Goal: Task Accomplishment & Management: Complete application form

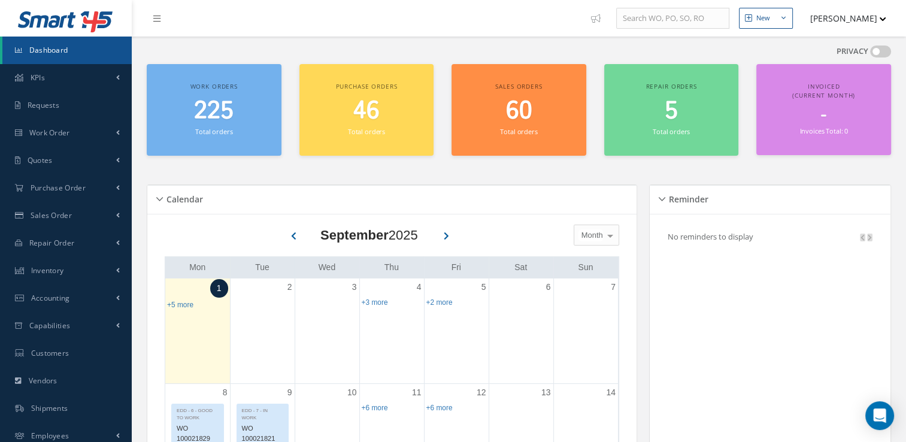
click at [450, 51] on span at bounding box center [880, 51] width 21 height 12
click at [450, 54] on input "checkbox" at bounding box center [870, 54] width 0 height 0
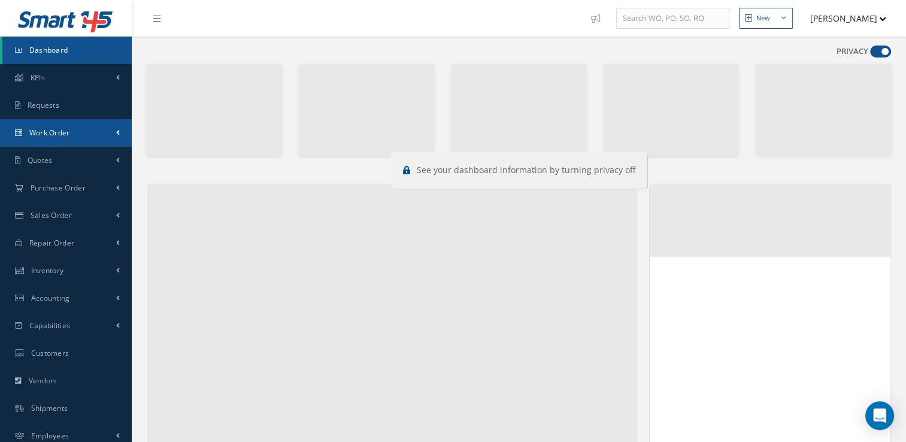
click at [52, 132] on span "Work Order" at bounding box center [49, 133] width 41 height 10
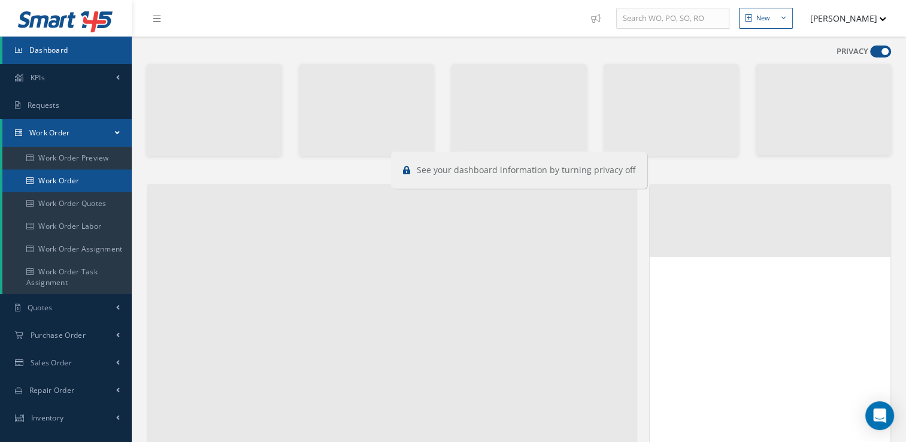
click at [78, 179] on link "Work Order" at bounding box center [66, 180] width 129 height 23
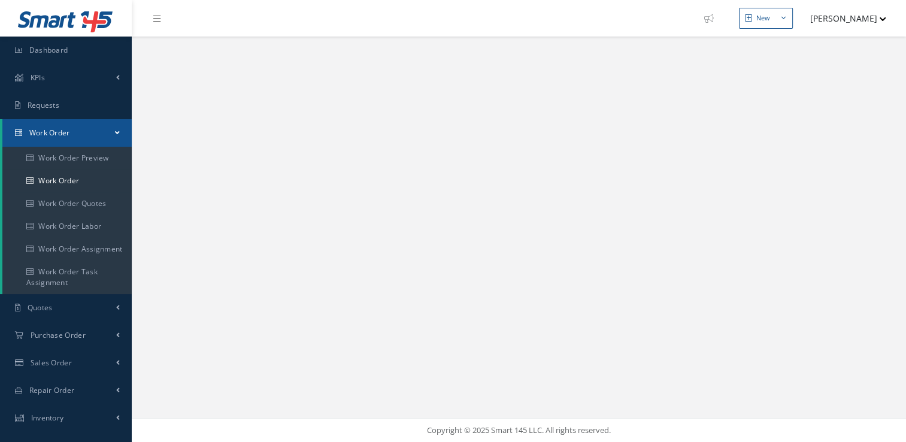
select select "25"
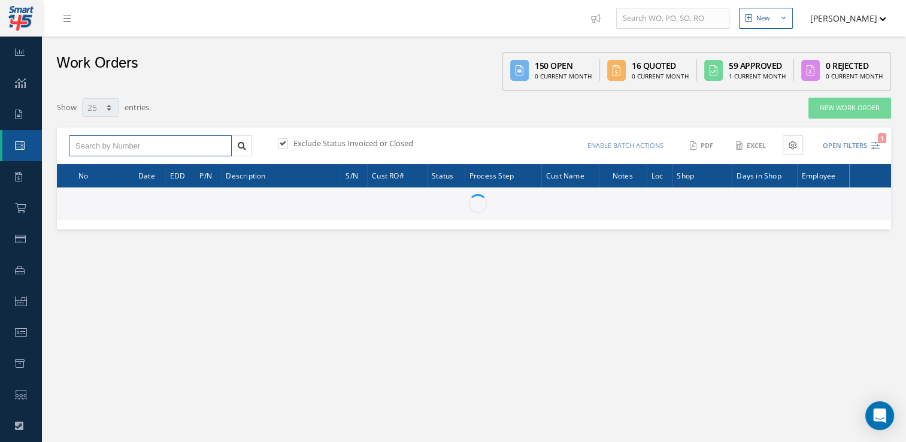
click at [175, 148] on input "text" at bounding box center [150, 146] width 163 height 22
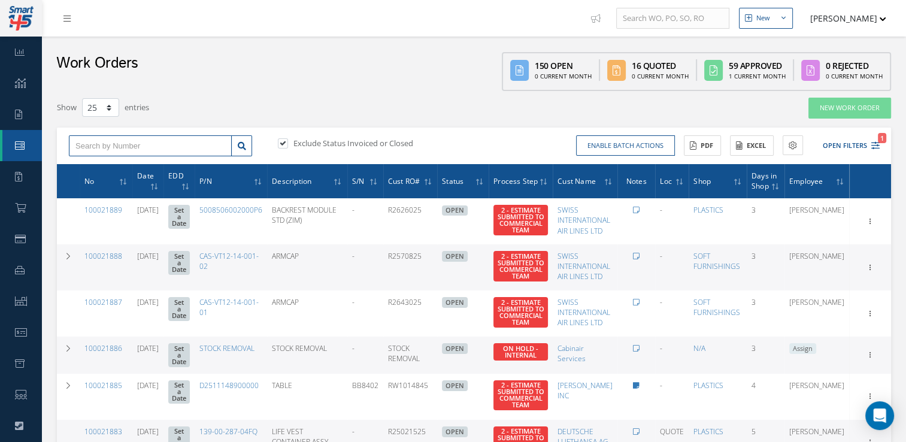
click at [175, 148] on input "text" at bounding box center [150, 146] width 163 height 22
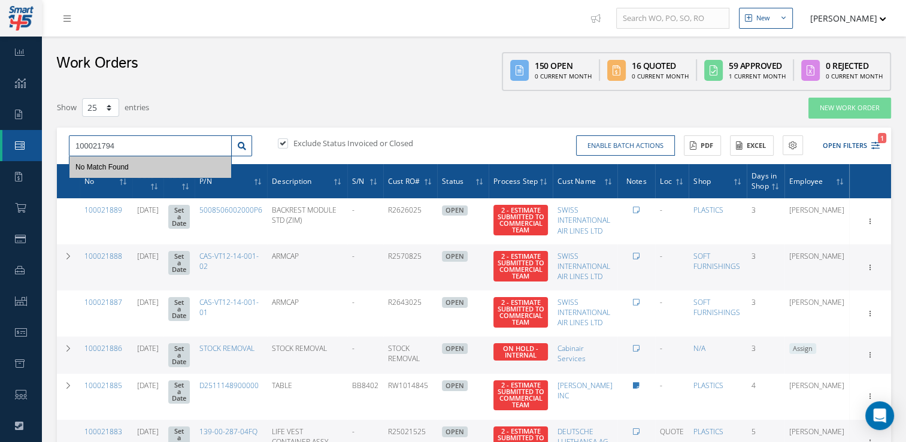
type input "100021794"
click at [287, 141] on label at bounding box center [288, 143] width 3 height 11
click at [281, 141] on input "checkbox" at bounding box center [282, 144] width 8 height 8
checkbox input "false"
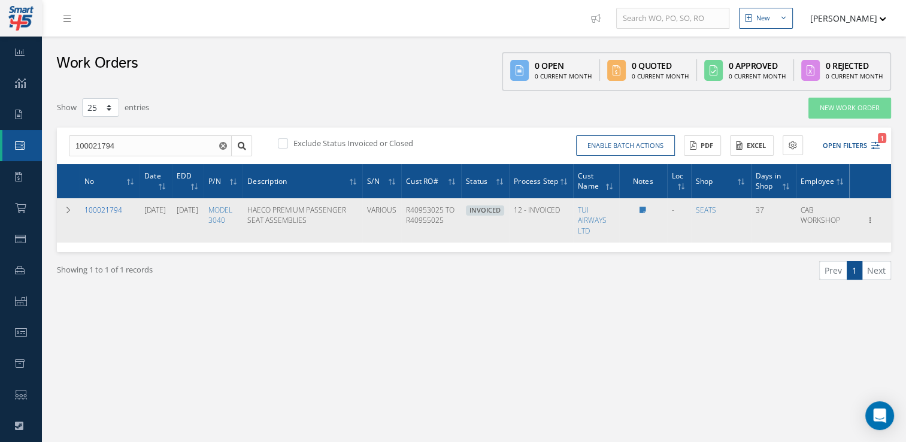
click at [107, 215] on link "100021794" at bounding box center [103, 210] width 38 height 10
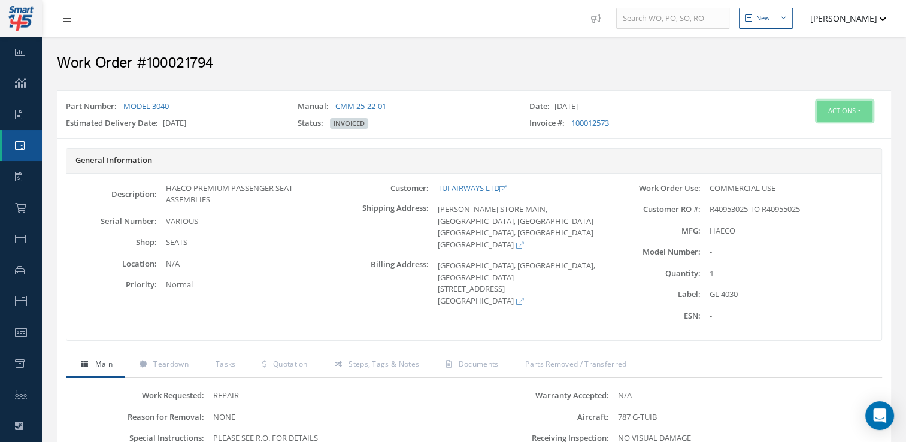
click at [859, 111] on button "Actions" at bounding box center [845, 111] width 56 height 21
click at [823, 132] on link "Edit" at bounding box center [826, 134] width 96 height 16
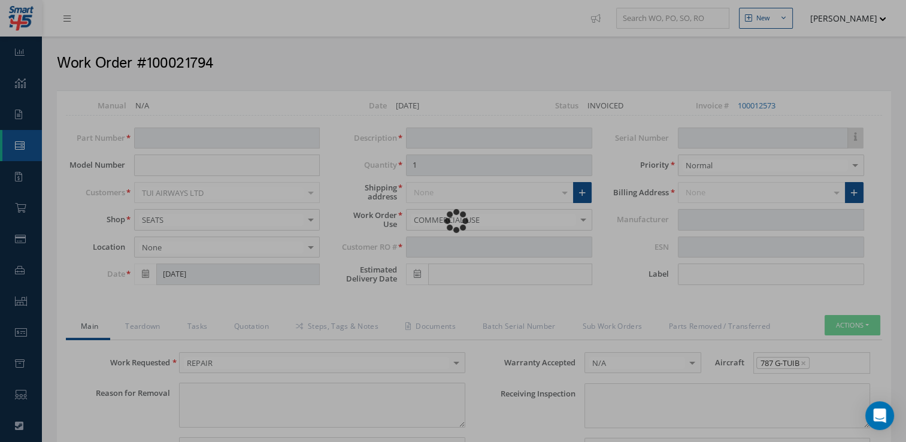
type input "MODEL 3040"
type input "07/23/2025"
type input "HAECO PREMIUM PASSENGER SEAT ASSEMBLIES"
type input "R40953025 TO R40955025"
type input "10/17/2025"
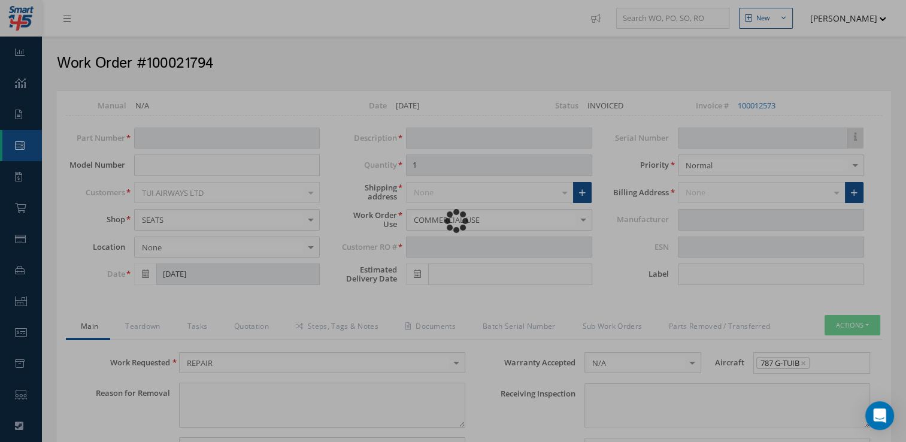
type input "VARIOUS"
type input "GL 4030"
type textarea "NONE"
type textarea "PLEASE SEE R.O. FOR DETAILS"
type input "NONE"
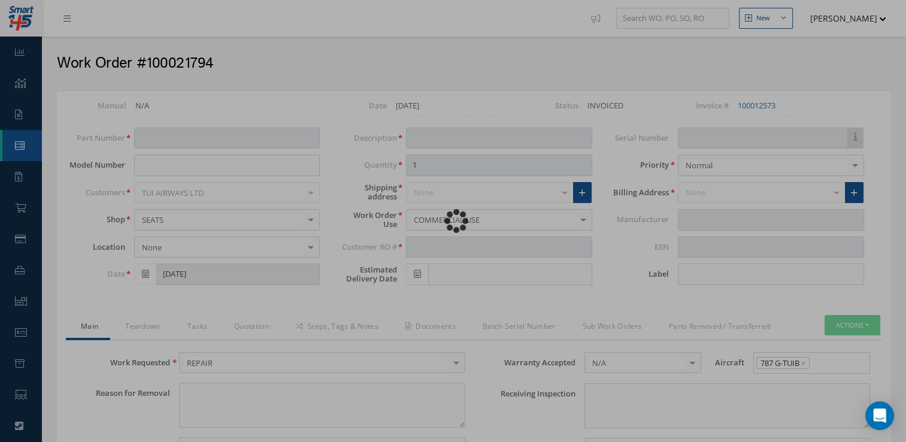
type textarea "NO VISUAL DAMAGE"
type textarea "NONE"
type input "NONE"
type input "[DATE]"
type input "HAECO"
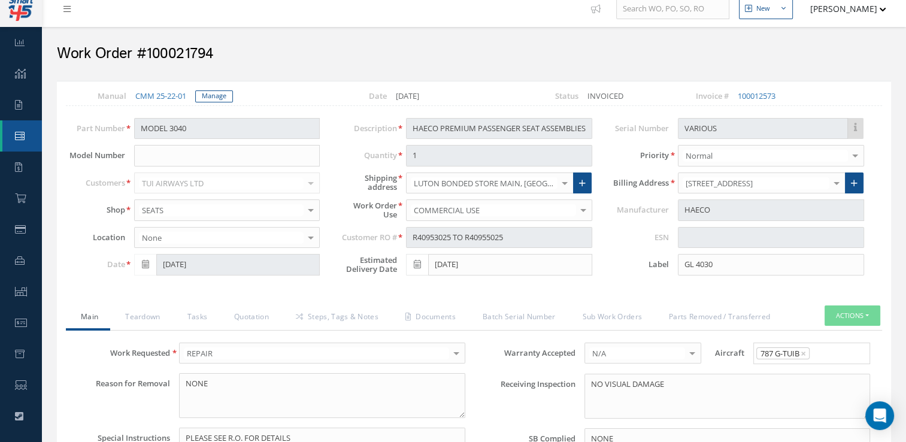
scroll to position [9, 0]
click at [429, 312] on link "Documents" at bounding box center [428, 318] width 77 height 25
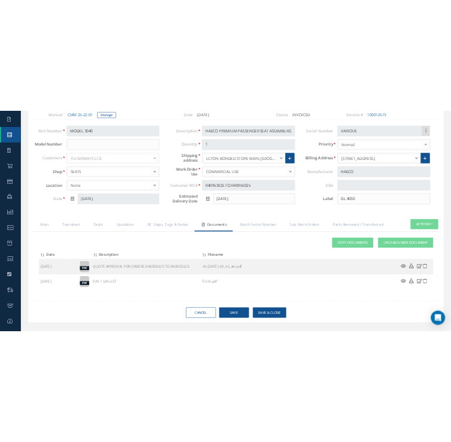
scroll to position [124, 0]
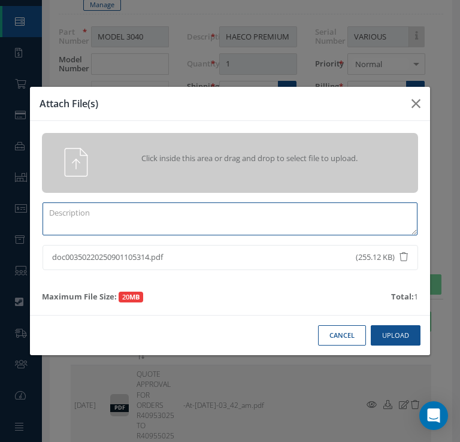
click at [183, 219] on textarea at bounding box center [230, 218] width 375 height 33
type textarea "d"
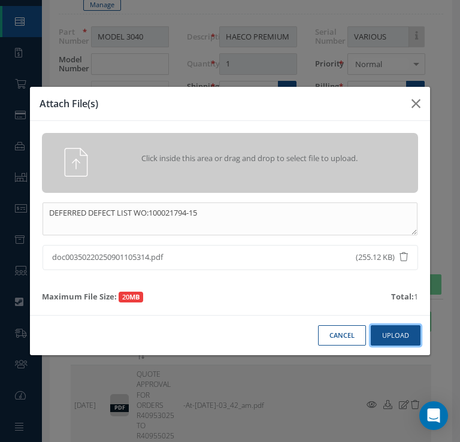
click at [396, 339] on button "Upload" at bounding box center [396, 335] width 50 height 21
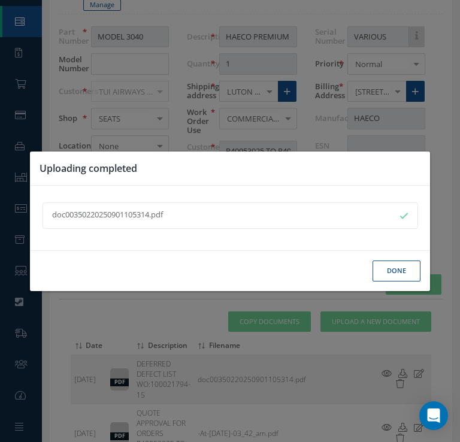
click at [394, 281] on button "Done" at bounding box center [396, 270] width 48 height 21
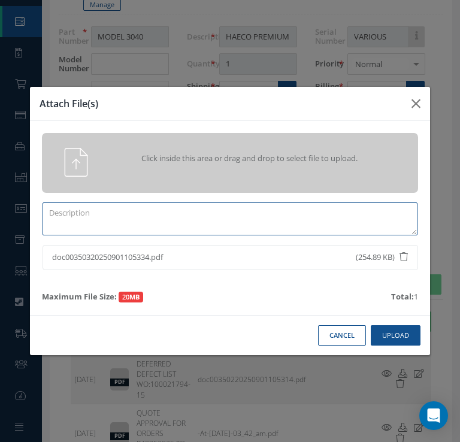
click at [168, 220] on textarea at bounding box center [230, 218] width 375 height 33
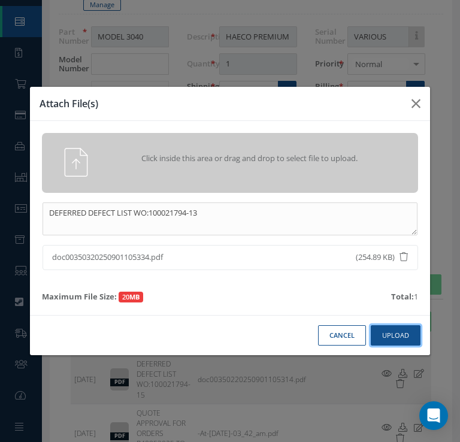
click at [390, 337] on button "Upload" at bounding box center [396, 335] width 50 height 21
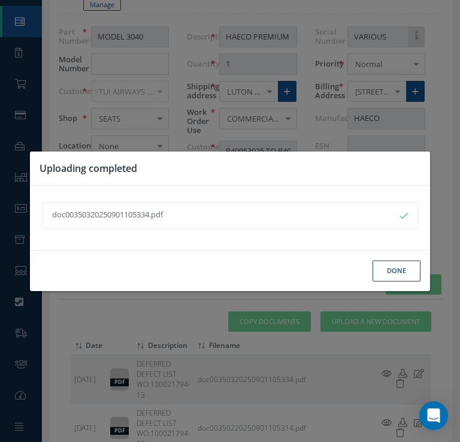
click at [397, 278] on button "Done" at bounding box center [396, 270] width 48 height 21
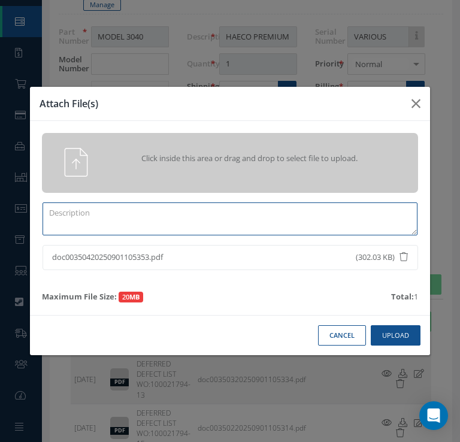
click at [200, 220] on textarea at bounding box center [230, 218] width 375 height 33
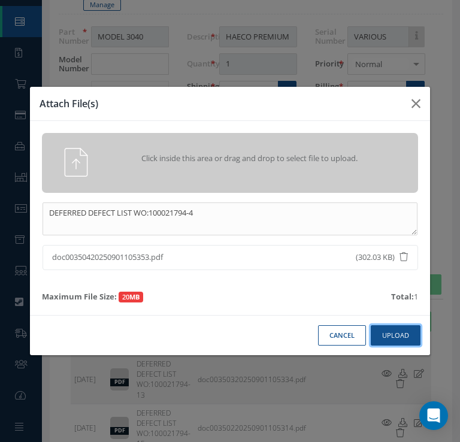
click at [399, 341] on button "Upload" at bounding box center [396, 335] width 50 height 21
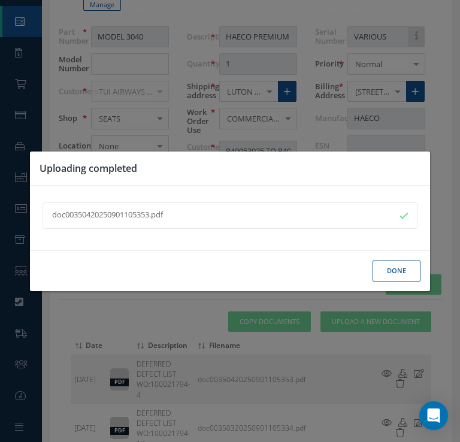
click at [400, 281] on button "Done" at bounding box center [396, 270] width 48 height 21
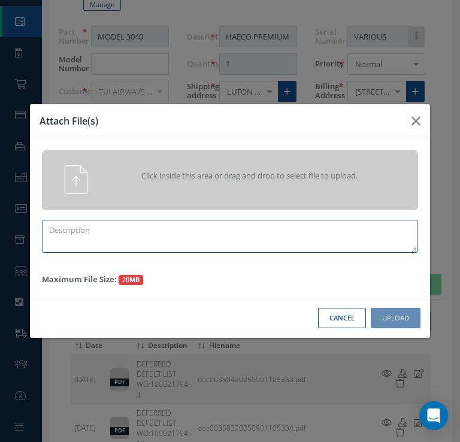
click at [252, 229] on textarea at bounding box center [230, 236] width 375 height 33
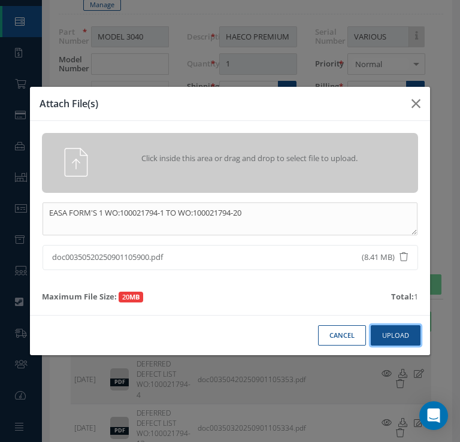
click at [401, 336] on button "Upload" at bounding box center [396, 335] width 50 height 21
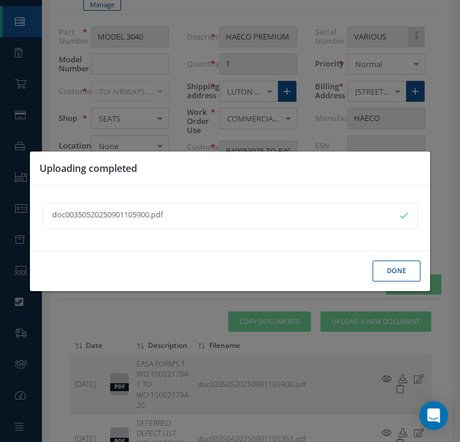
click at [395, 273] on button "Done" at bounding box center [396, 270] width 48 height 21
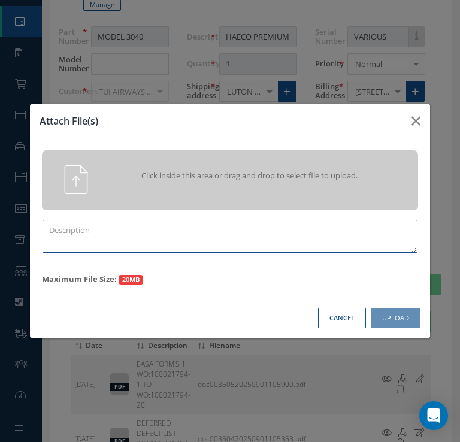
click at [156, 235] on textarea at bounding box center [230, 236] width 375 height 33
type textarea "S"
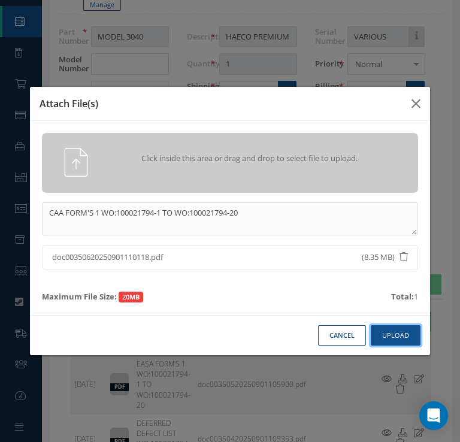
click at [401, 338] on button "Upload" at bounding box center [396, 335] width 50 height 21
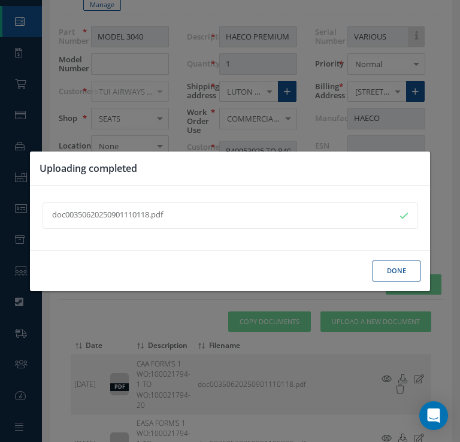
click at [398, 273] on button "Done" at bounding box center [396, 270] width 48 height 21
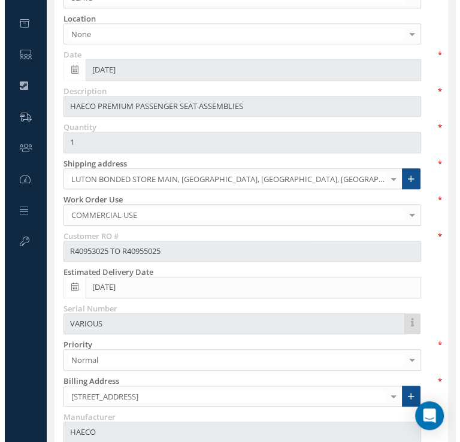
scroll to position [354, 0]
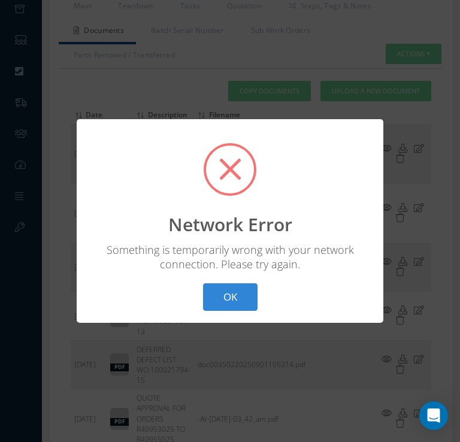
click at [153, 317] on div "? ! i Network Error × Something is temporarily wrong with your network connecti…" at bounding box center [230, 221] width 307 height 204
click at [233, 299] on button "OK" at bounding box center [230, 297] width 54 height 28
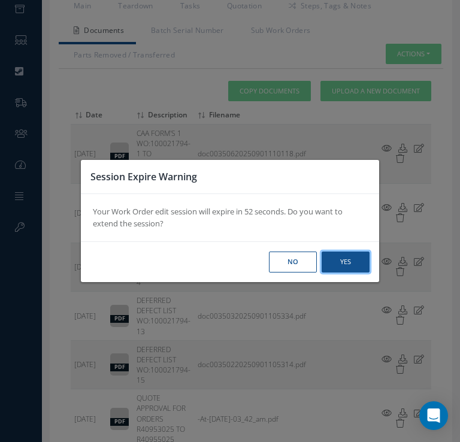
click at [355, 263] on button "Yes" at bounding box center [345, 261] width 48 height 21
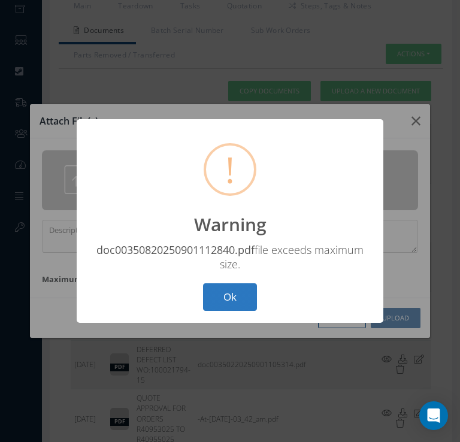
click at [232, 299] on button "Ok" at bounding box center [230, 297] width 54 height 28
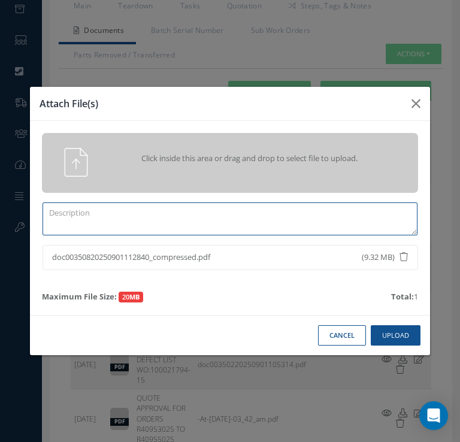
click at [187, 220] on textarea at bounding box center [230, 218] width 375 height 33
type textarea "c"
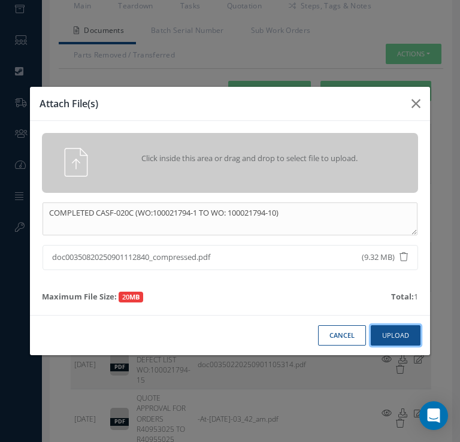
click at [392, 341] on button "Upload" at bounding box center [396, 335] width 50 height 21
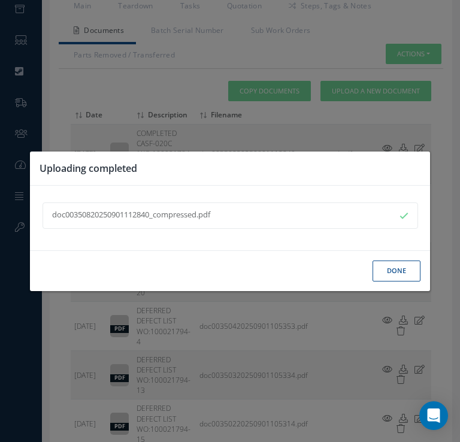
click at [398, 274] on button "Done" at bounding box center [396, 270] width 48 height 21
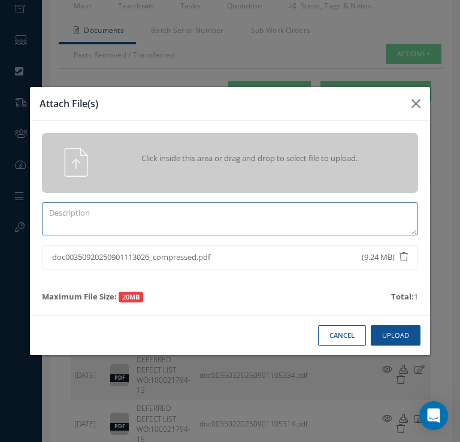
click at [189, 219] on textarea at bounding box center [230, 218] width 375 height 33
type textarea "COMPLETED CASF-020C (WO:100021794-11 TO WO:100021794-20)"
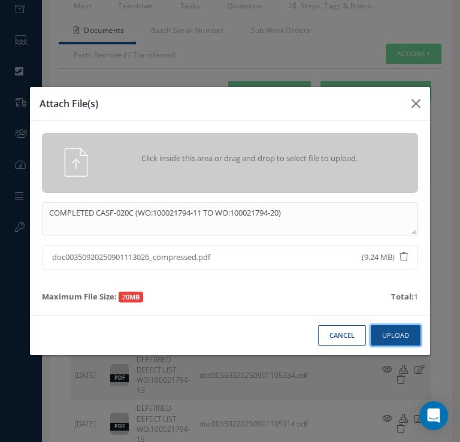
click at [388, 338] on button "Upload" at bounding box center [396, 335] width 50 height 21
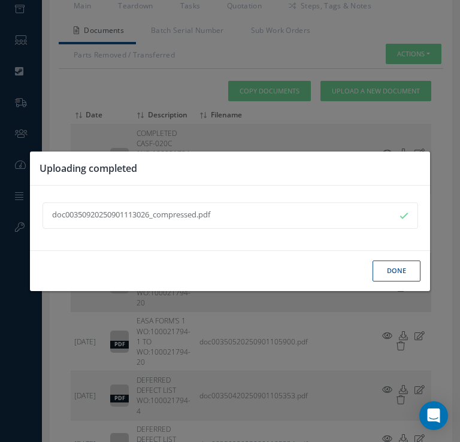
click at [389, 280] on button "Done" at bounding box center [396, 270] width 48 height 21
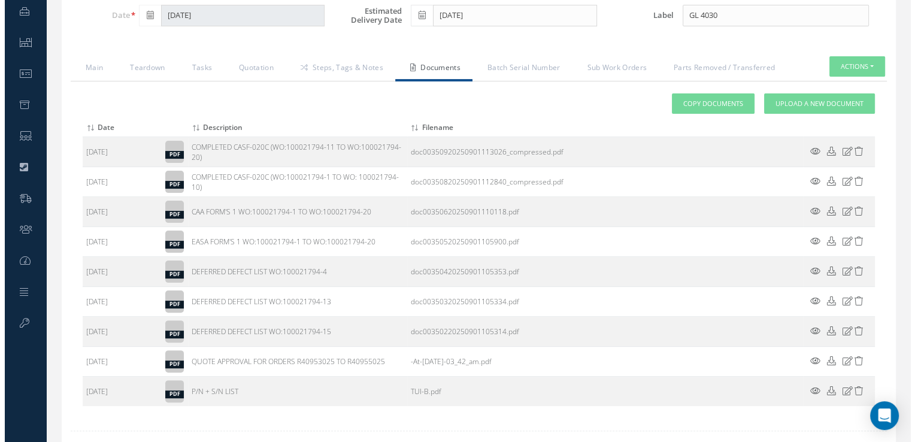
scroll to position [325, 0]
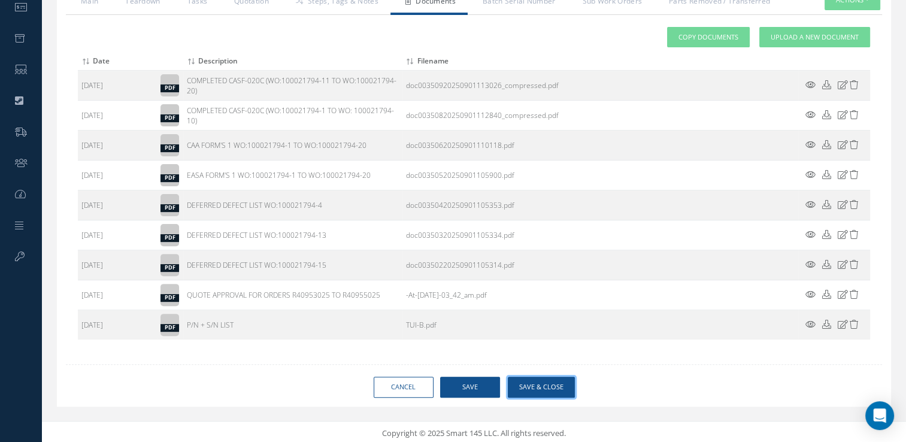
click at [536, 382] on button "Save & Close" at bounding box center [541, 387] width 67 height 21
type input "HAECO"
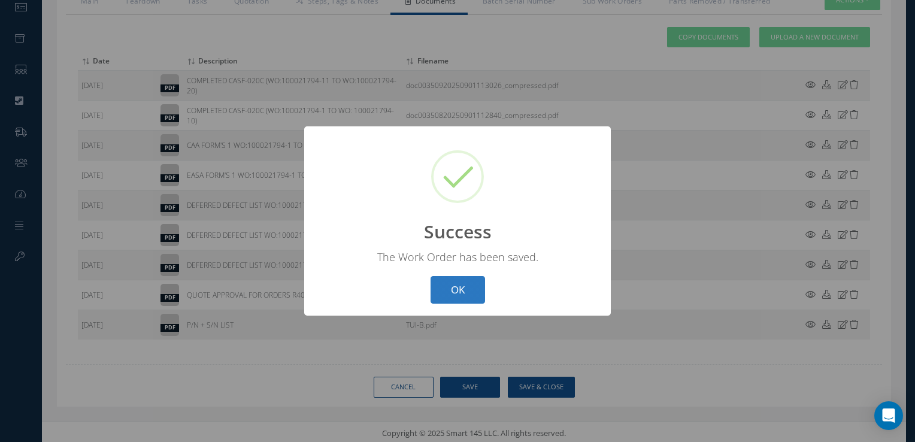
click at [456, 296] on button "OK" at bounding box center [457, 290] width 54 height 28
select select "25"
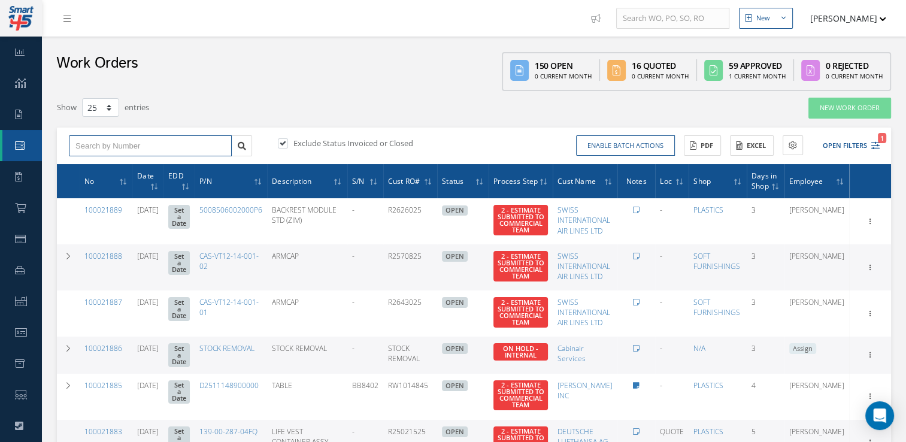
click at [144, 142] on input "text" at bounding box center [150, 146] width 163 height 22
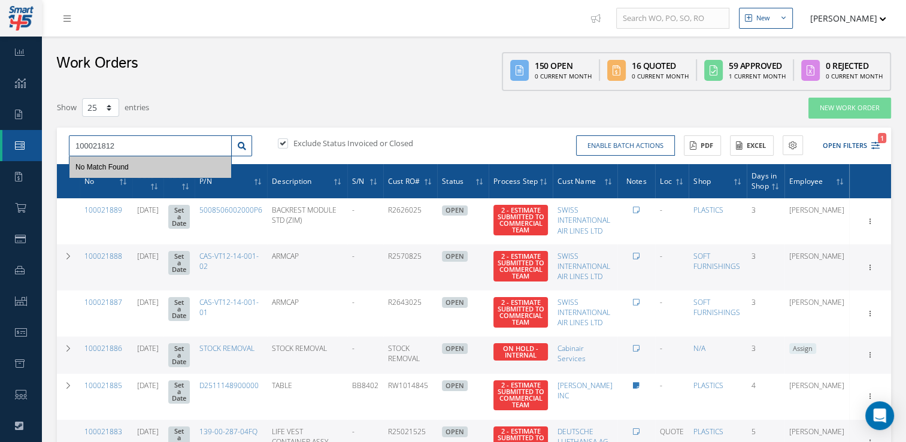
type input "100021812"
click at [287, 142] on label at bounding box center [288, 143] width 3 height 11
click at [286, 142] on input "checkbox" at bounding box center [282, 144] width 8 height 8
checkbox input "false"
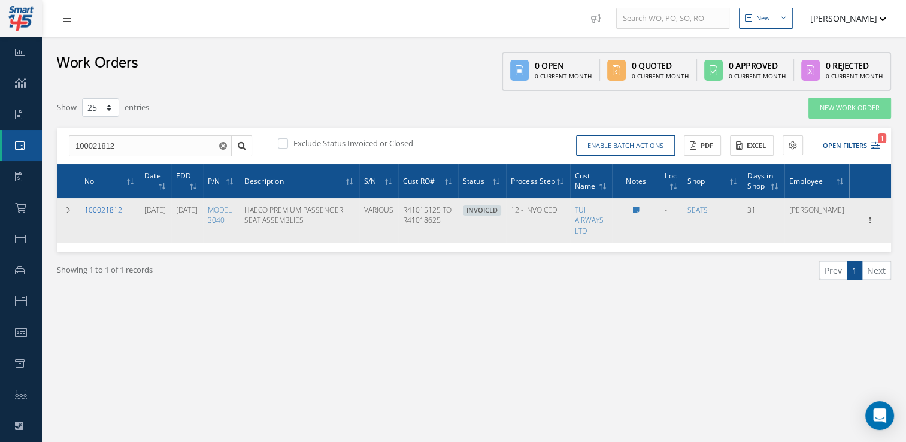
click at [106, 215] on link "100021812" at bounding box center [103, 210] width 38 height 10
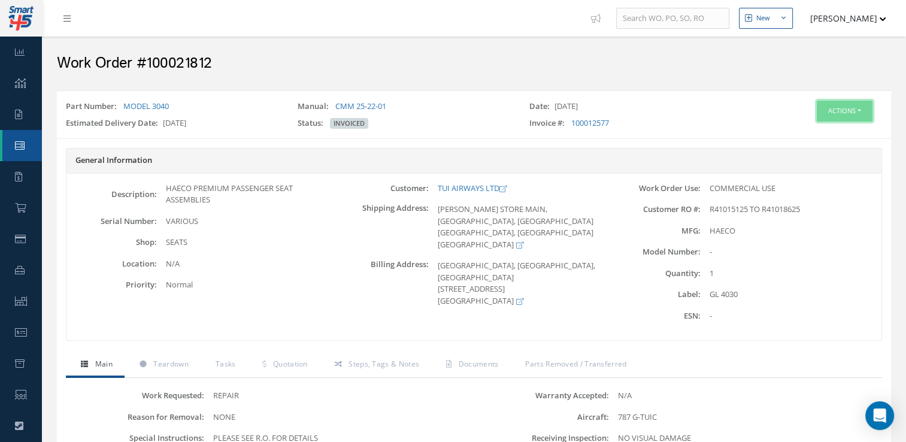
click at [833, 114] on button "Actions" at bounding box center [845, 111] width 56 height 21
click at [809, 131] on link "Edit" at bounding box center [826, 134] width 96 height 16
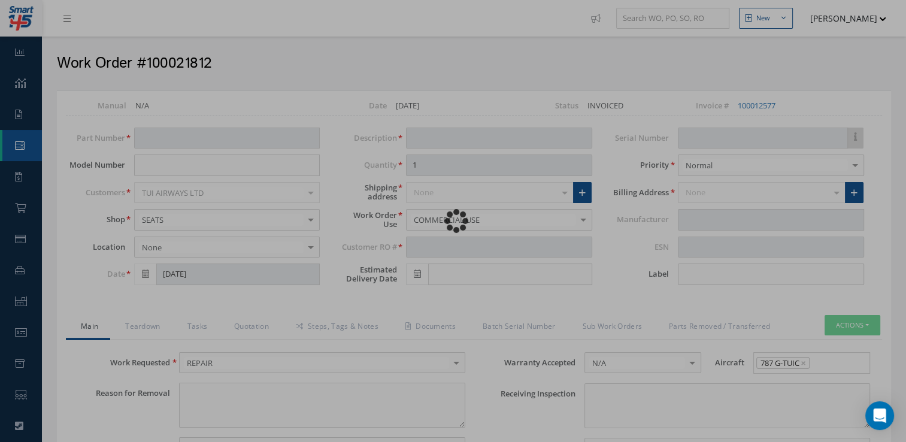
type input "MODEL 3040"
type input "[DATE]"
type input "HAECO PREMIUM PASSENGER SEAT ASSEMBLIES"
type input "R41015125 TO R41018625"
type input "[DATE]"
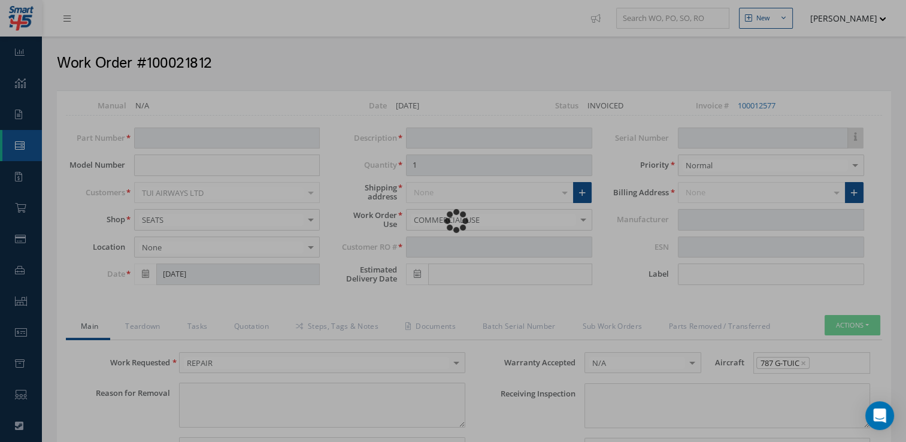
type input "VARIOUS"
type input "GL 4030"
type textarea "NONE"
type textarea "PLEASE SEE R.O. FOR DETAILS"
type input "NONE"
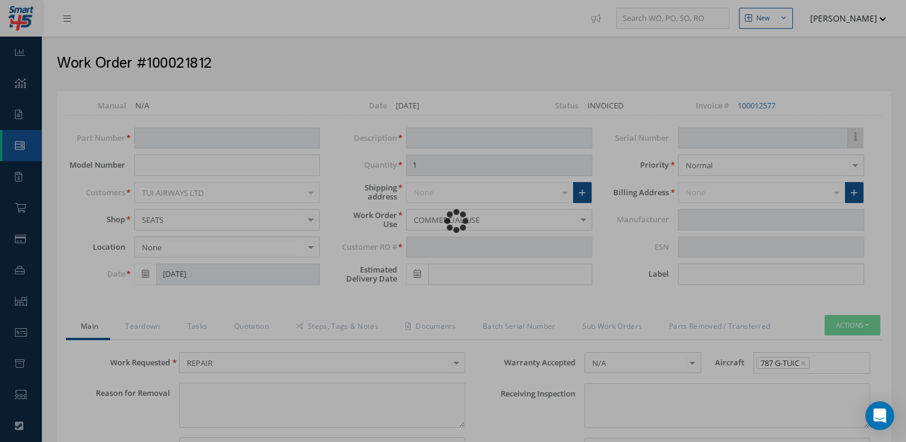
type textarea "NO VISUAL DAMAGE"
type textarea "NONE"
type input "NONE"
type input "[DATE]"
type input "HAECO"
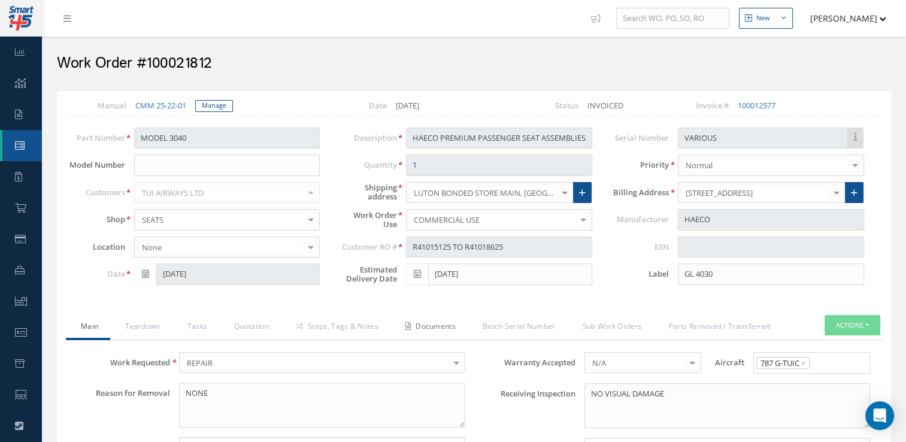
click at [445, 326] on link "Documents" at bounding box center [428, 327] width 77 height 25
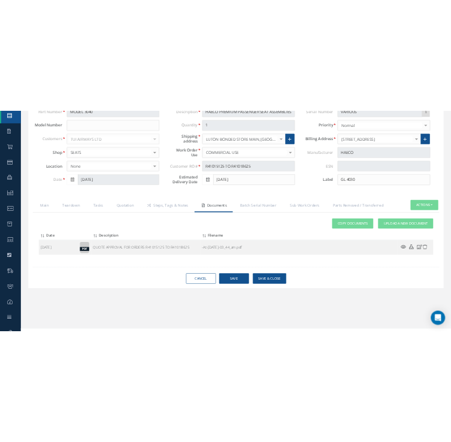
scroll to position [154, 0]
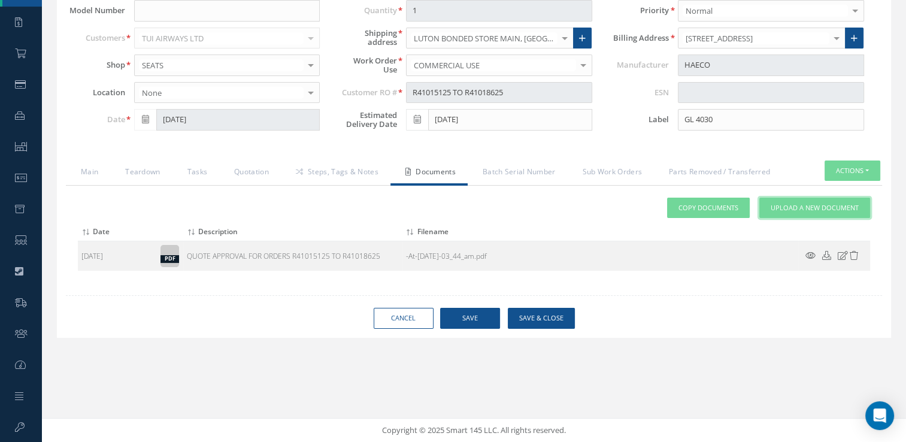
click at [783, 206] on span "Upload a New Document" at bounding box center [814, 208] width 88 height 10
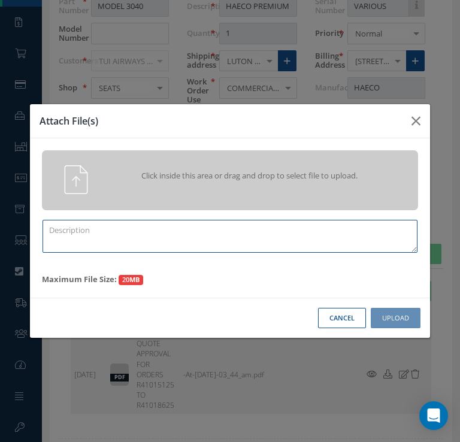
click at [168, 226] on textarea at bounding box center [230, 236] width 375 height 33
type textarea "d"
drag, startPoint x: 206, startPoint y: 227, endPoint x: 46, endPoint y: 229, distance: 159.9
click at [46, 229] on textarea "DEREFFED DEFECT LIST WO:100021812-2" at bounding box center [230, 236] width 375 height 33
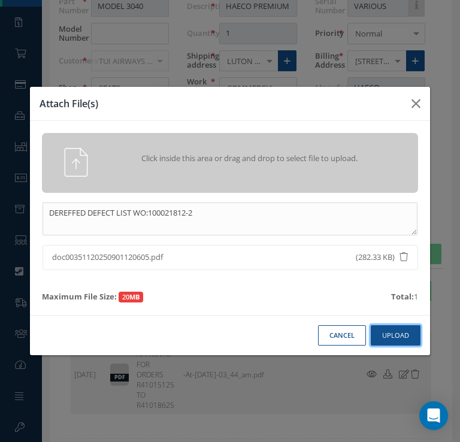
click at [393, 341] on button "Upload" at bounding box center [396, 335] width 50 height 21
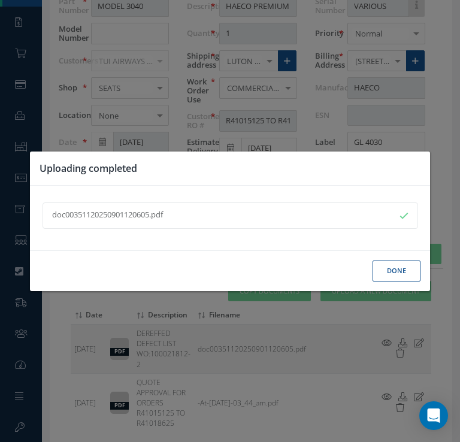
click at [400, 275] on button "Done" at bounding box center [396, 270] width 48 height 21
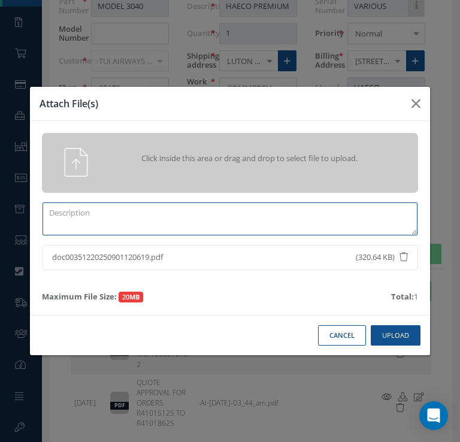
click at [156, 214] on textarea at bounding box center [230, 218] width 375 height 33
paste textarea "DEREFFED DEFECT LIST WO:100021812-2"
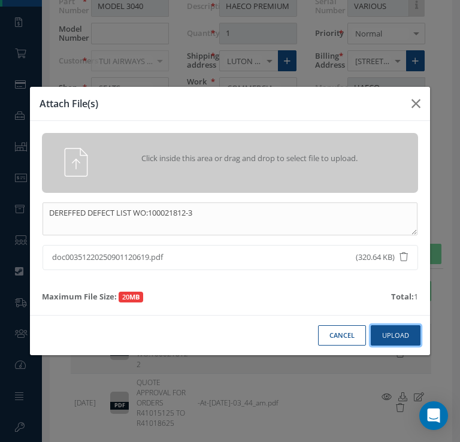
click at [407, 338] on button "Upload" at bounding box center [396, 335] width 50 height 21
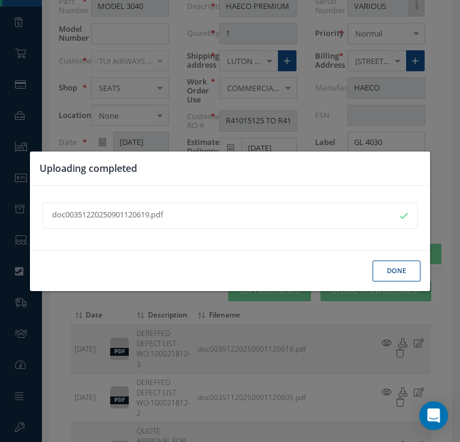
click at [387, 277] on button "Done" at bounding box center [396, 270] width 48 height 21
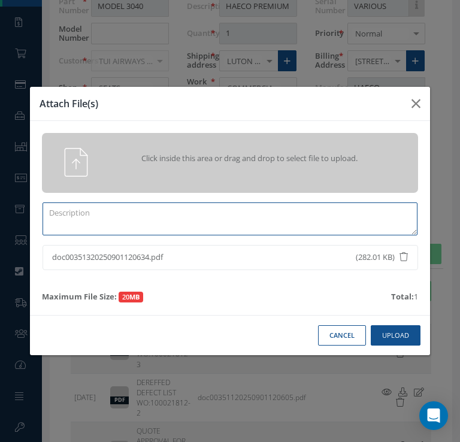
click at [175, 225] on textarea at bounding box center [230, 218] width 375 height 33
paste textarea "DEREFFED DEFECT LIST WO:100021812-2"
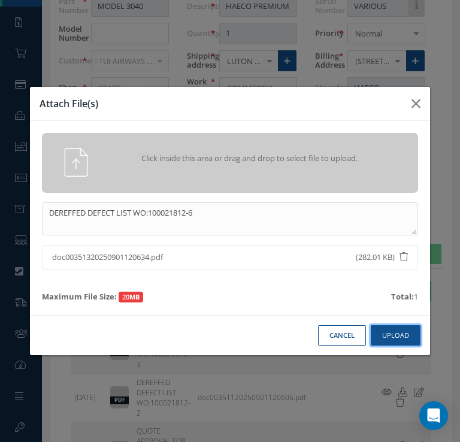
click at [405, 341] on button "Upload" at bounding box center [396, 335] width 50 height 21
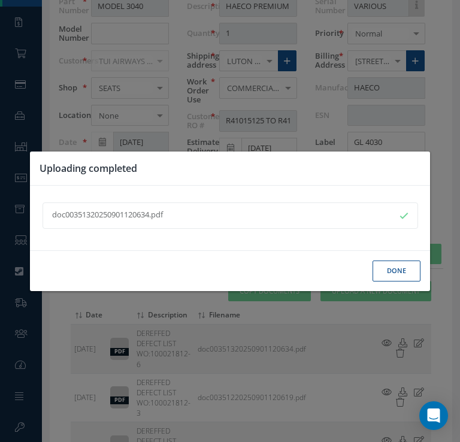
click at [402, 275] on button "Done" at bounding box center [396, 270] width 48 height 21
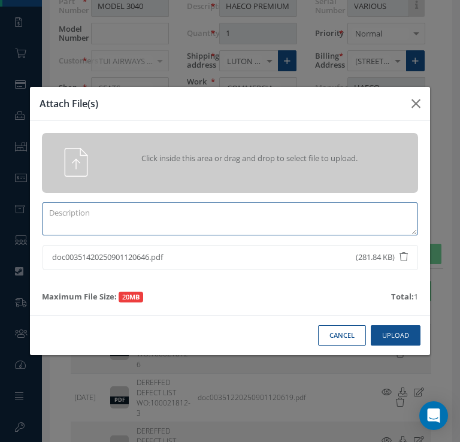
click at [154, 217] on textarea at bounding box center [230, 218] width 375 height 33
drag, startPoint x: 154, startPoint y: 217, endPoint x: 162, endPoint y: 210, distance: 10.6
paste textarea "DEREFFED DEFECT LIST WO:100021812-2"
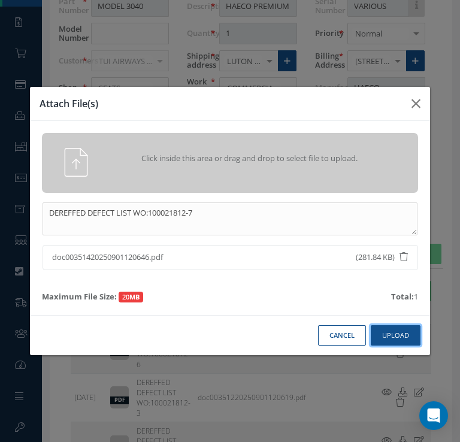
click at [402, 338] on button "Upload" at bounding box center [396, 335] width 50 height 21
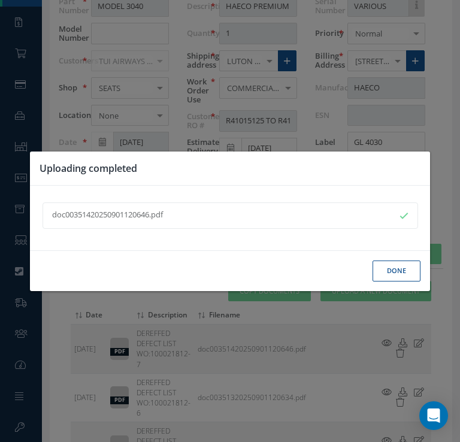
click at [390, 275] on button "Done" at bounding box center [396, 270] width 48 height 21
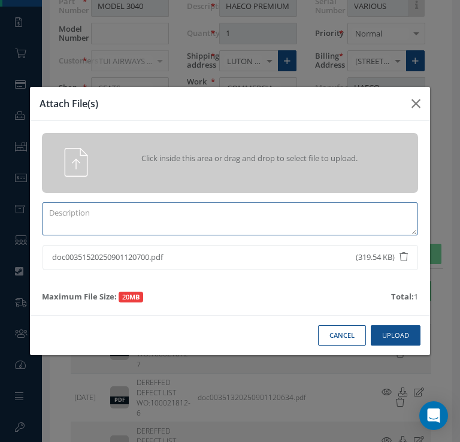
click at [158, 209] on textarea at bounding box center [230, 218] width 375 height 33
paste textarea "DEREFFED DEFECT LIST WO:100021812-2"
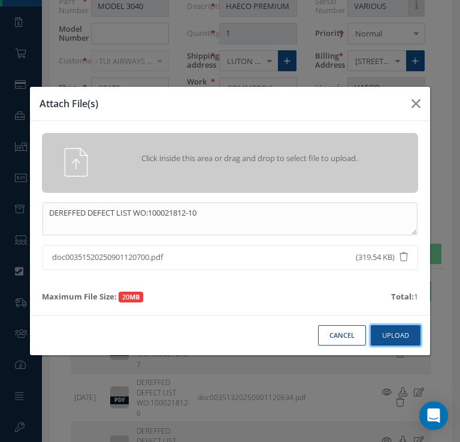
click at [396, 339] on button "Upload" at bounding box center [396, 335] width 50 height 21
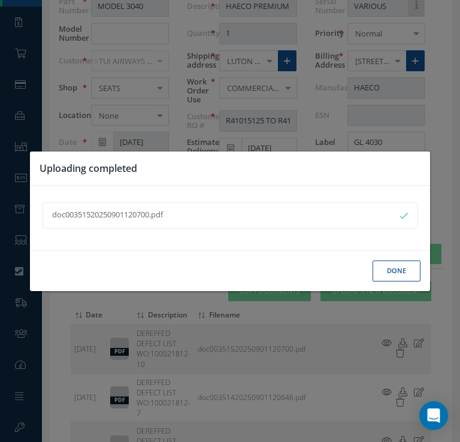
click at [401, 276] on button "Done" at bounding box center [396, 270] width 48 height 21
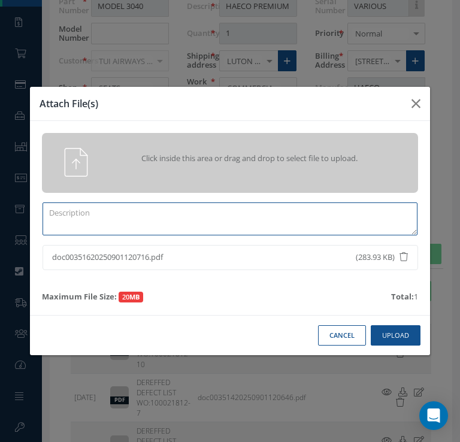
click at [193, 220] on textarea at bounding box center [230, 218] width 375 height 33
paste textarea "DEREFFED DEFECT LIST WO:100021812-2"
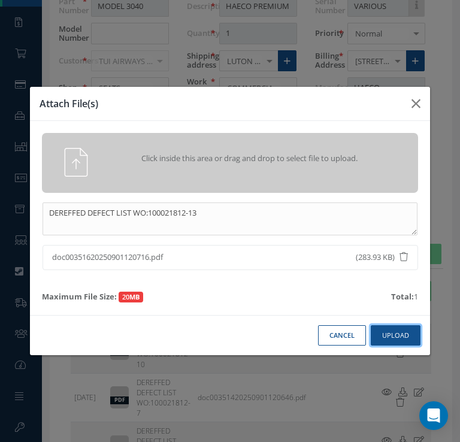
click at [401, 337] on button "Upload" at bounding box center [396, 335] width 50 height 21
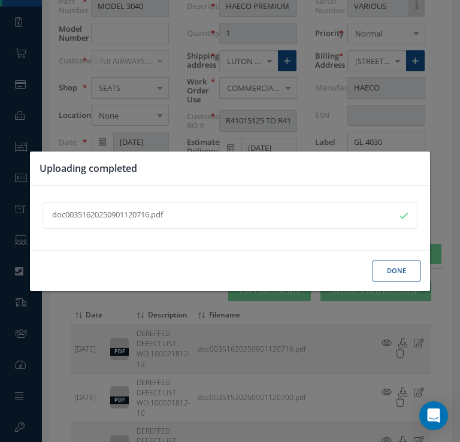
click at [397, 273] on button "Done" at bounding box center [396, 270] width 48 height 21
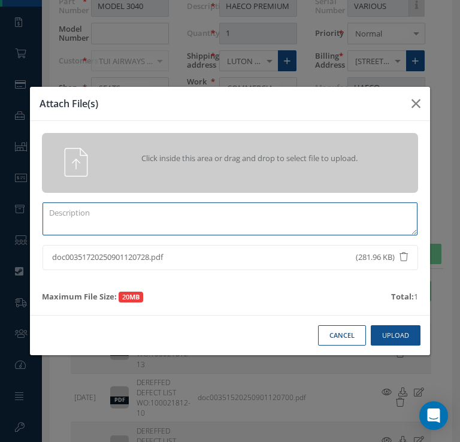
click at [183, 215] on textarea at bounding box center [230, 218] width 375 height 33
paste textarea "DEREFFED DEFECT LIST WO:100021812-2"
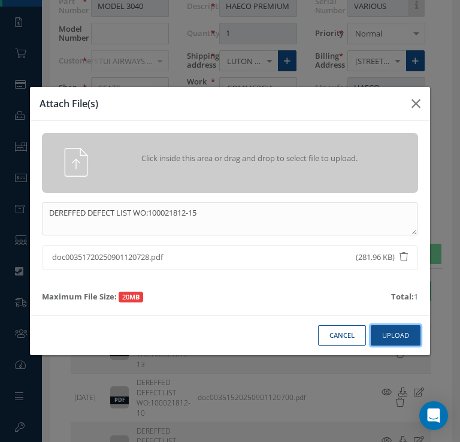
click at [401, 337] on button "Upload" at bounding box center [396, 335] width 50 height 21
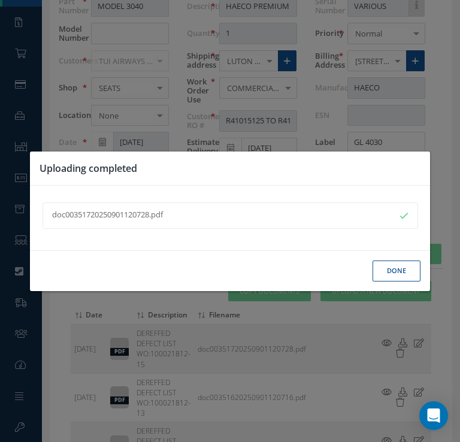
click at [384, 278] on button "Done" at bounding box center [396, 270] width 48 height 21
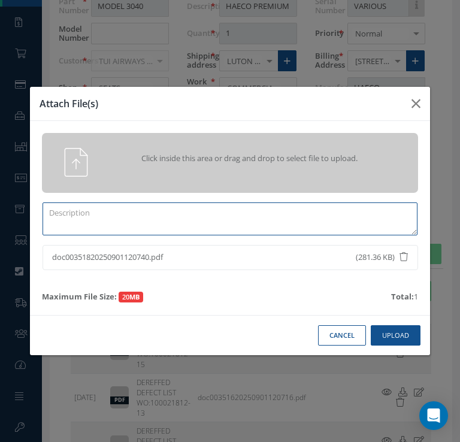
click at [194, 215] on textarea at bounding box center [230, 218] width 375 height 33
paste textarea "DEREFFED DEFECT LIST WO:100021812-2"
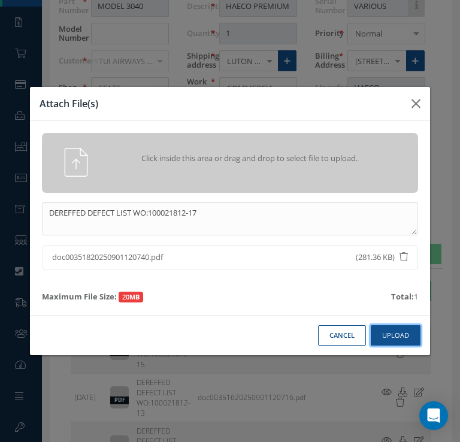
click at [395, 339] on button "Upload" at bounding box center [396, 335] width 50 height 21
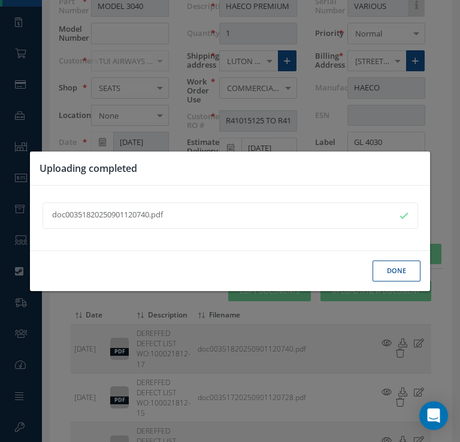
click at [402, 271] on button "Done" at bounding box center [396, 270] width 48 height 21
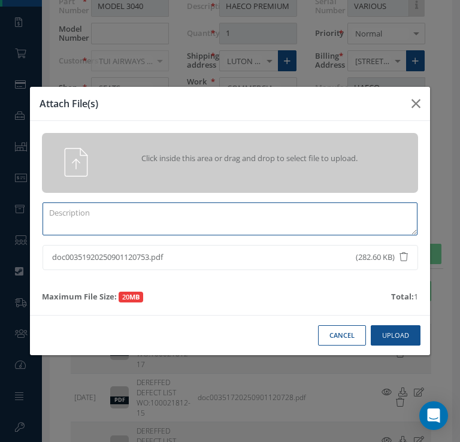
click at [134, 210] on textarea at bounding box center [230, 218] width 375 height 33
paste textarea "DEREFFED DEFECT LIST WO:100021812-2"
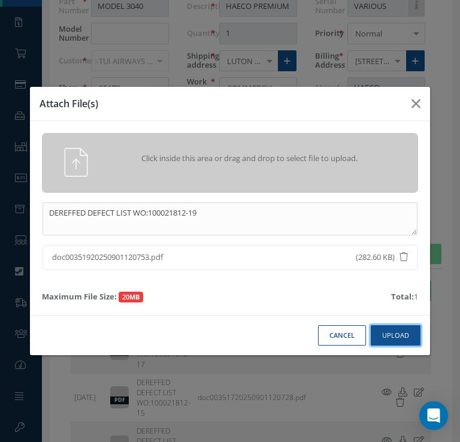
click at [391, 344] on button "Upload" at bounding box center [396, 335] width 50 height 21
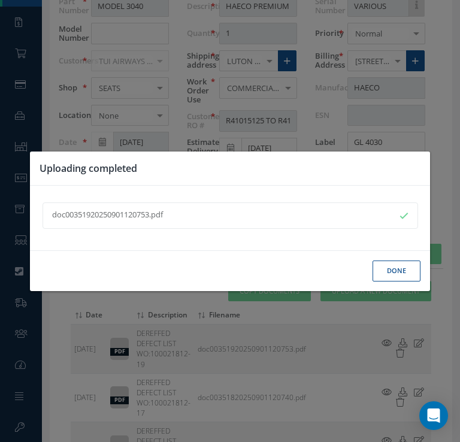
click at [392, 272] on button "Done" at bounding box center [396, 270] width 48 height 21
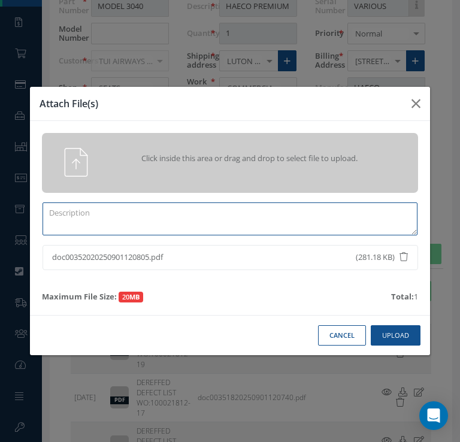
click at [163, 218] on textarea at bounding box center [230, 218] width 375 height 33
paste textarea "DEREFFED DEFECT LIST WO:100021812-2"
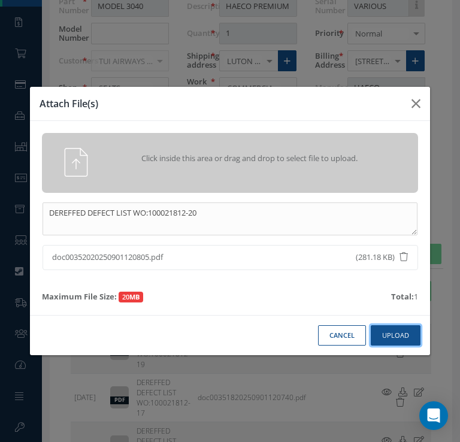
click at [393, 339] on button "Upload" at bounding box center [396, 335] width 50 height 21
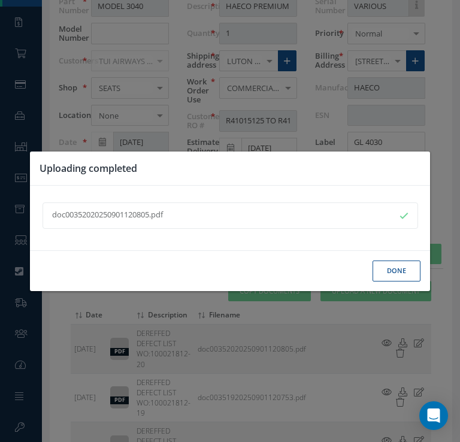
click at [402, 275] on button "Done" at bounding box center [396, 270] width 48 height 21
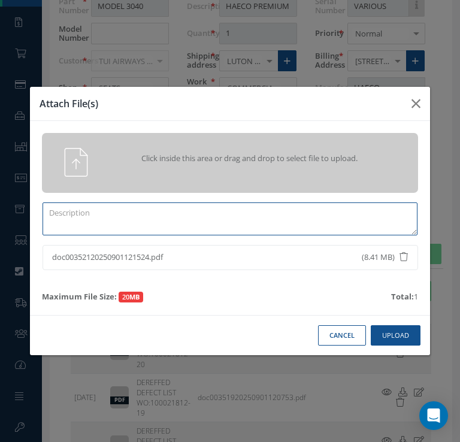
click at [134, 222] on textarea at bounding box center [230, 218] width 375 height 33
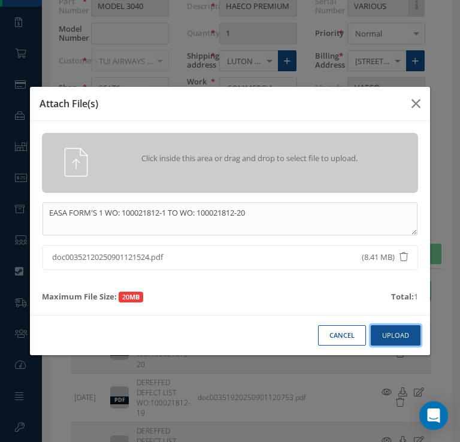
click at [396, 338] on button "Upload" at bounding box center [396, 335] width 50 height 21
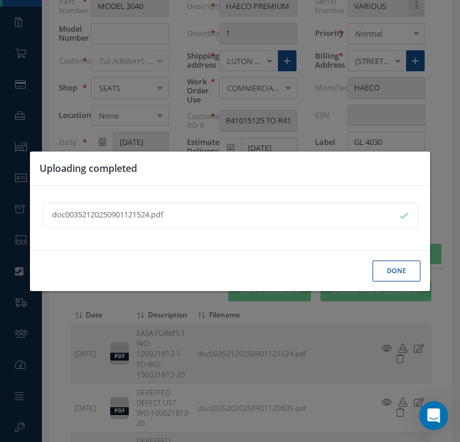
click at [395, 280] on button "Done" at bounding box center [396, 270] width 48 height 21
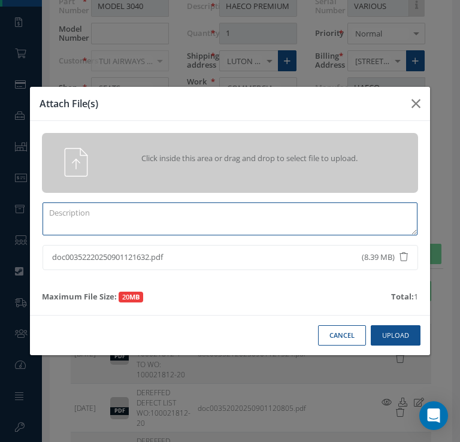
click at [182, 209] on textarea at bounding box center [230, 218] width 375 height 33
type textarea "CAA FORM'S 2 WO: 100021812-1 TO WO: 100021812-20"
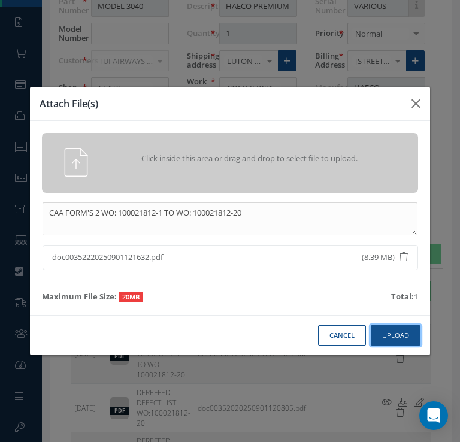
click at [393, 339] on button "Upload" at bounding box center [396, 335] width 50 height 21
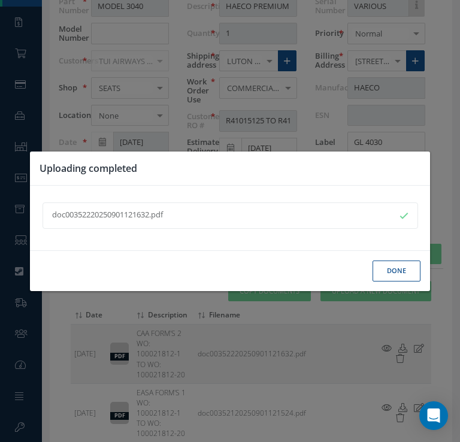
click at [395, 277] on button "Done" at bounding box center [396, 270] width 48 height 21
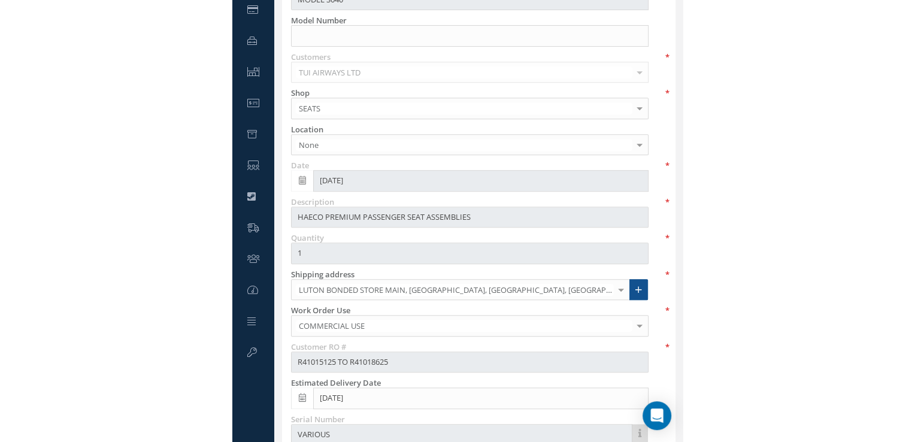
scroll to position [230, 0]
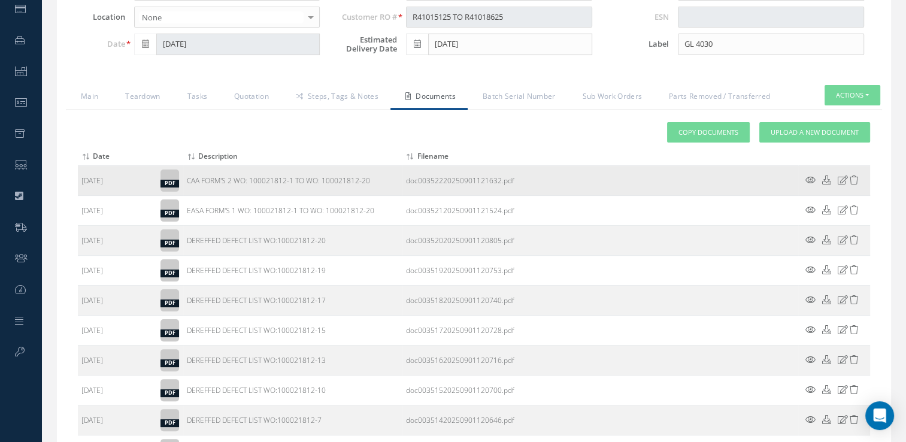
click at [840, 175] on icon at bounding box center [843, 179] width 10 height 9
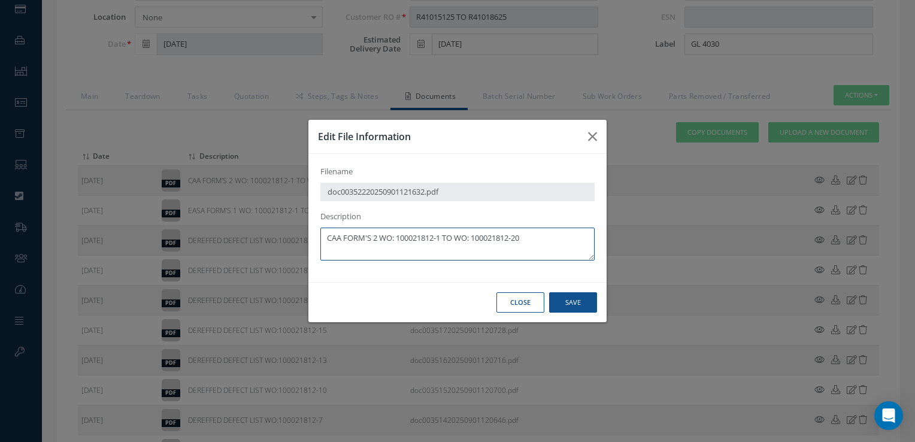
click at [378, 237] on textarea "CAA FORM'S 2 WO: 100021812-1 TO WO: 100021812-20" at bounding box center [457, 243] width 274 height 33
type textarea "CAA FORM'S 1 WO: 100021812-1 TO WO: 100021812-20"
click at [571, 305] on button "Save" at bounding box center [573, 302] width 48 height 21
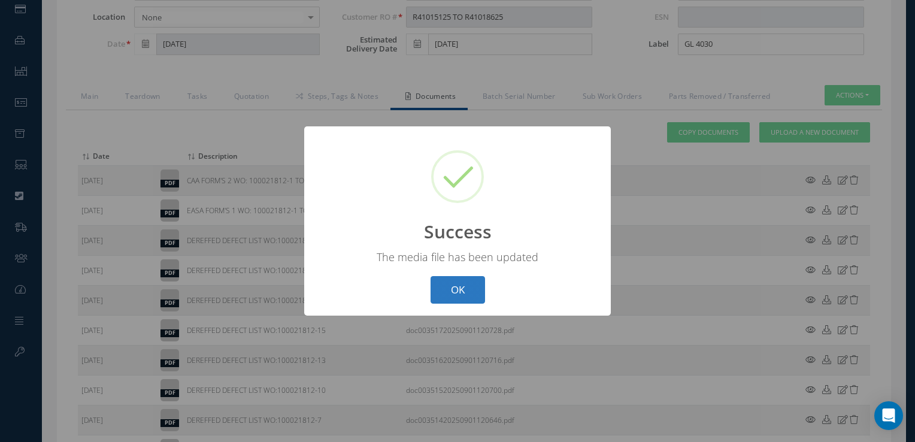
click at [474, 280] on button "OK" at bounding box center [457, 290] width 54 height 28
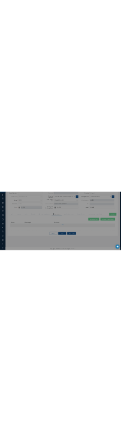
scroll to position [154, 0]
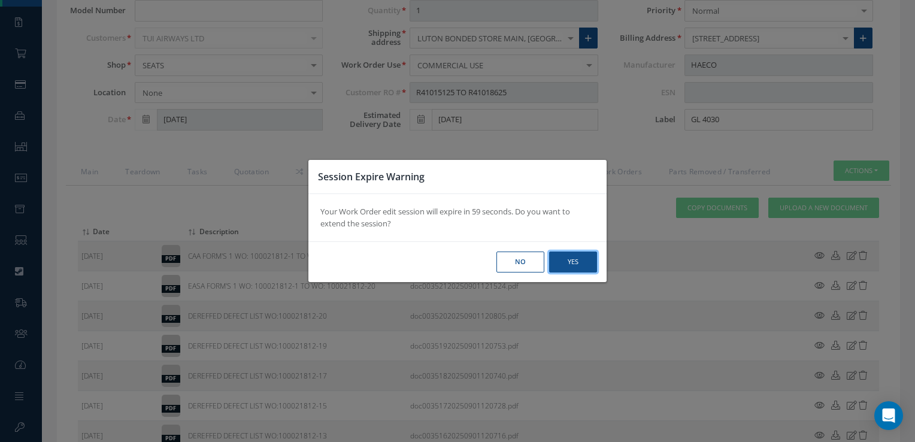
click at [571, 266] on button "Yes" at bounding box center [573, 261] width 48 height 21
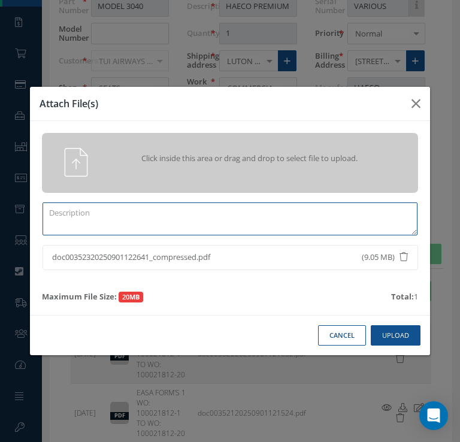
click at [151, 215] on textarea at bounding box center [230, 218] width 375 height 33
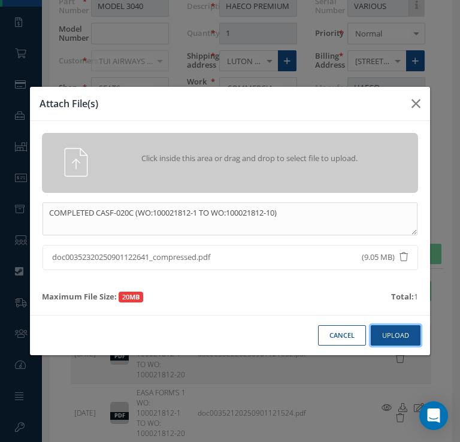
click at [389, 339] on button "Upload" at bounding box center [396, 335] width 50 height 21
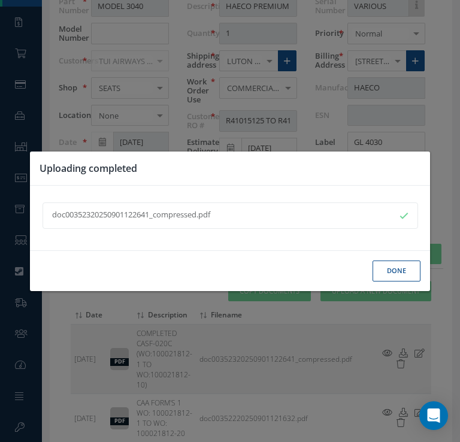
click at [395, 275] on button "Done" at bounding box center [396, 270] width 48 height 21
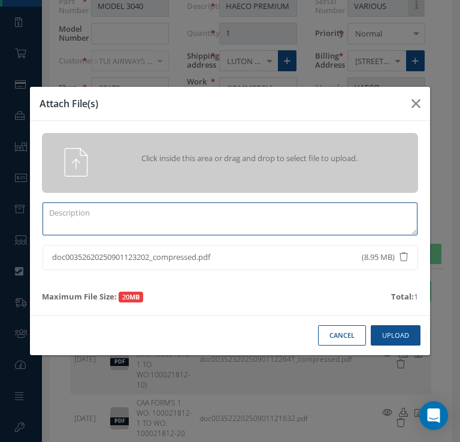
click at [119, 210] on textarea at bounding box center [230, 218] width 375 height 33
type textarea "COMPLETED CASF-020C (WO:100021812-11 TO WO: 100021812-20)"
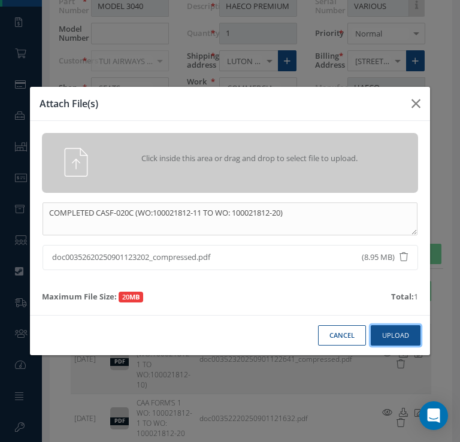
click at [395, 340] on button "Upload" at bounding box center [396, 335] width 50 height 21
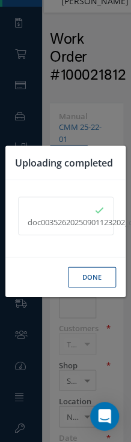
click at [86, 280] on button "Done" at bounding box center [92, 276] width 48 height 21
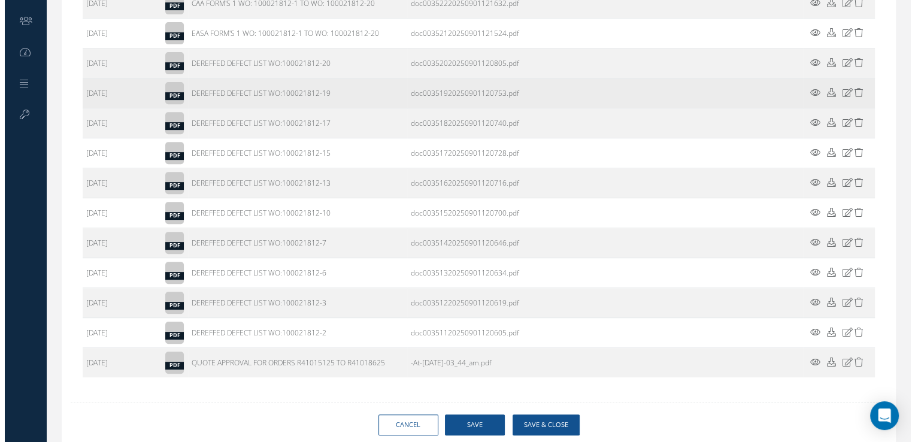
scroll to position [503, 0]
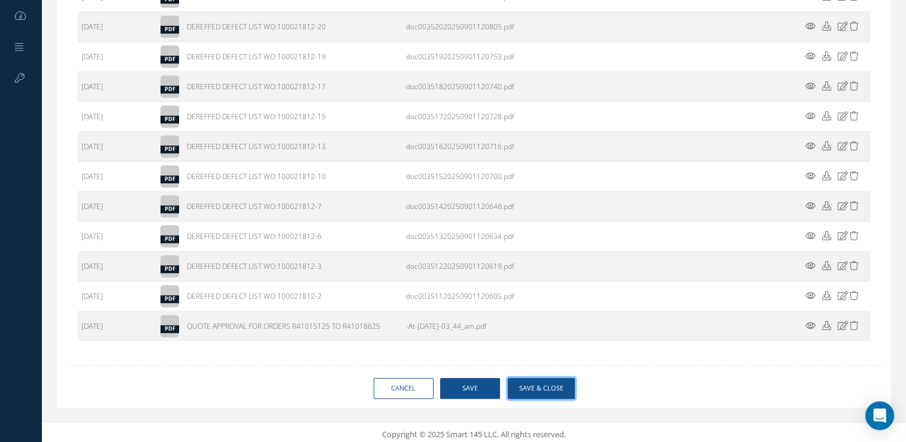
click at [532, 387] on button "Save & Close" at bounding box center [541, 388] width 67 height 21
type input "HAECO"
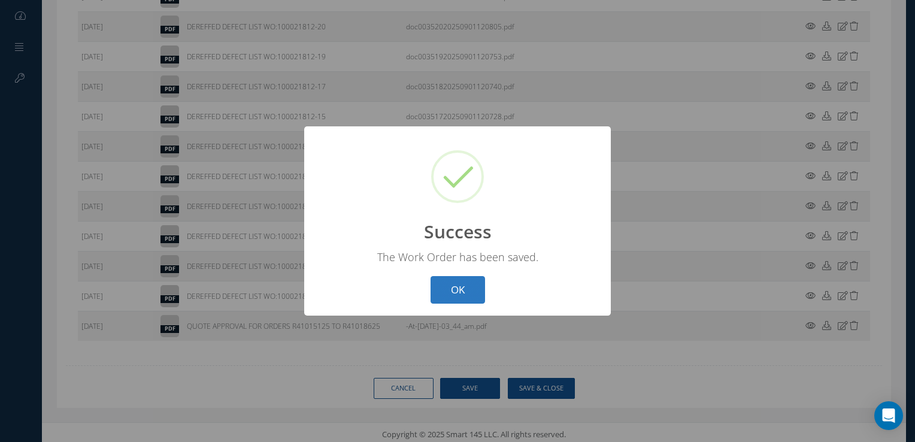
click at [453, 289] on button "OK" at bounding box center [457, 290] width 54 height 28
select select "25"
